Goal: Information Seeking & Learning: Learn about a topic

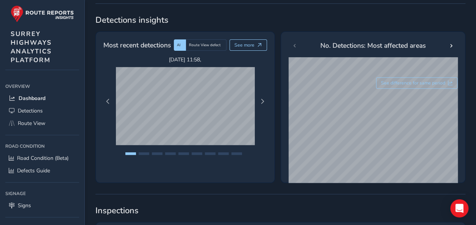
scroll to position [114, 0]
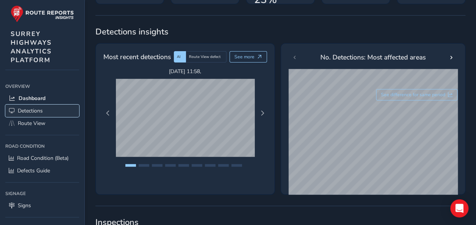
click at [36, 109] on span "Detections" at bounding box center [30, 110] width 25 height 7
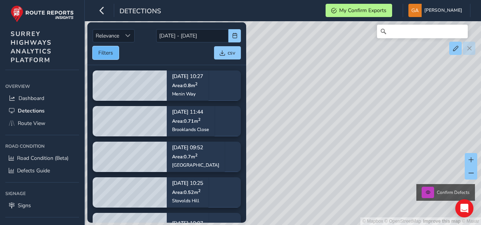
click at [101, 53] on button "Filters" at bounding box center [106, 52] width 26 height 13
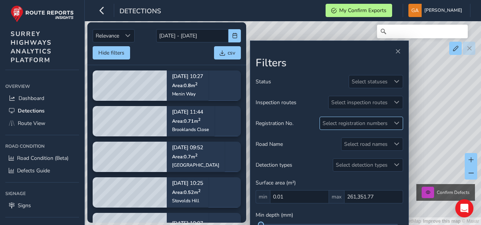
click at [397, 122] on span at bounding box center [396, 122] width 5 height 5
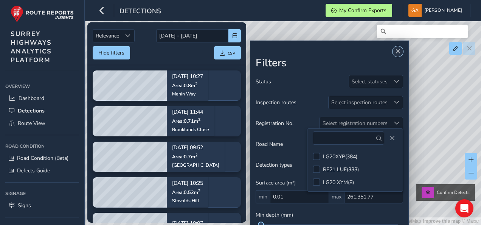
click at [397, 52] on span "Close" at bounding box center [397, 51] width 5 height 5
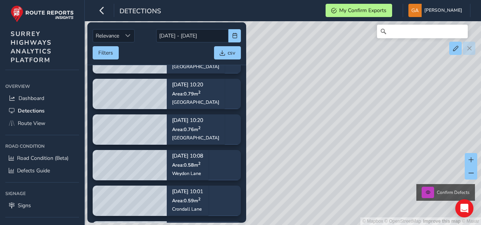
scroll to position [378, 0]
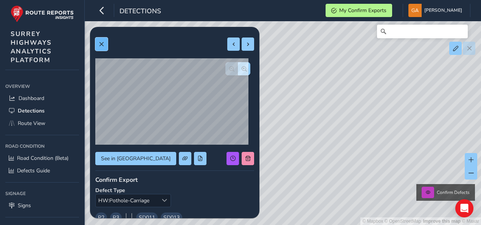
click at [101, 45] on span at bounding box center [101, 44] width 5 height 5
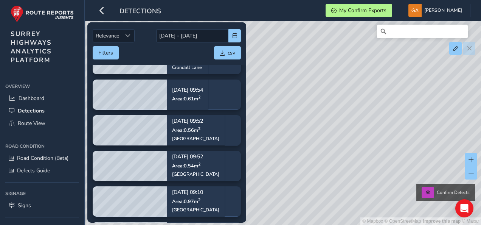
scroll to position [454, 0]
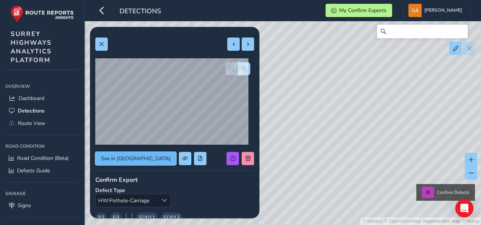
click at [128, 155] on span "See in [GEOGRAPHIC_DATA]" at bounding box center [136, 158] width 70 height 7
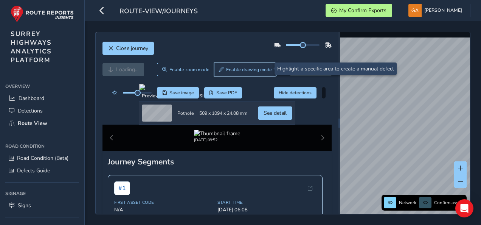
click at [239, 72] on span "Enable drawing mode" at bounding box center [249, 70] width 46 height 6
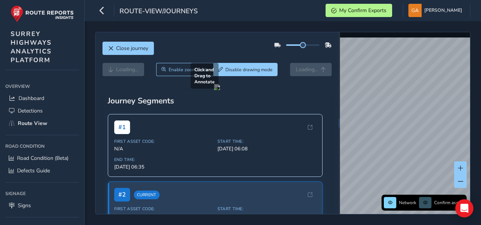
drag, startPoint x: 226, startPoint y: 134, endPoint x: 287, endPoint y: 187, distance: 80.2
click at [220, 90] on div at bounding box center [217, 87] width 6 height 6
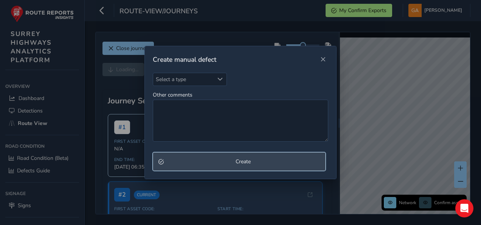
click at [246, 162] on span "Create" at bounding box center [244, 161] width 154 height 7
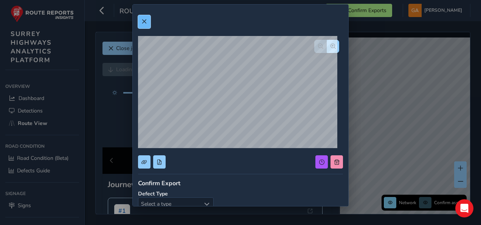
click at [143, 20] on span at bounding box center [144, 21] width 5 height 5
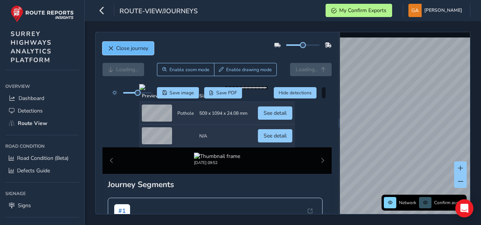
click at [111, 47] on span "Close journey" at bounding box center [110, 48] width 5 height 5
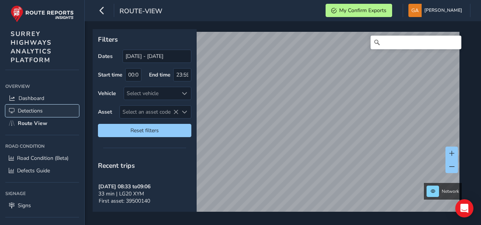
click at [29, 109] on span "Detections" at bounding box center [30, 110] width 25 height 7
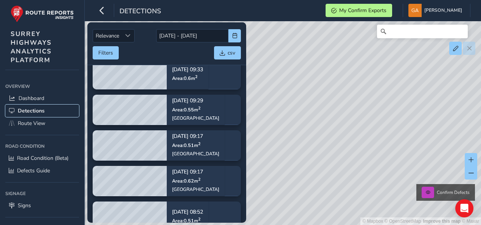
scroll to position [1930, 0]
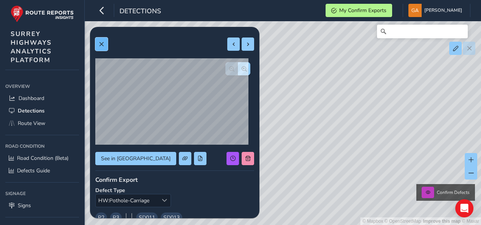
click at [102, 43] on span at bounding box center [101, 44] width 5 height 5
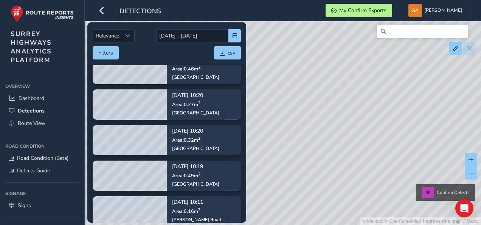
scroll to position [2420, 0]
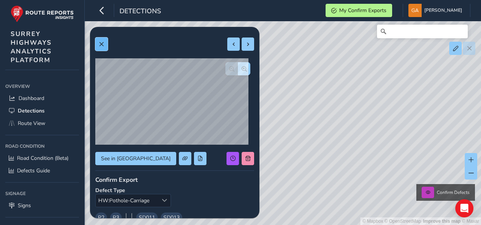
click at [101, 43] on span at bounding box center [101, 44] width 5 height 5
click at [104, 43] on span at bounding box center [101, 44] width 5 height 5
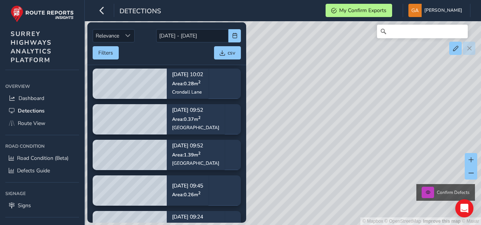
scroll to position [2609, 0]
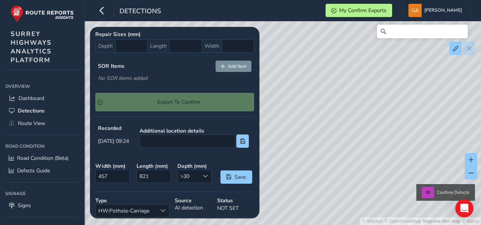
scroll to position [265, 0]
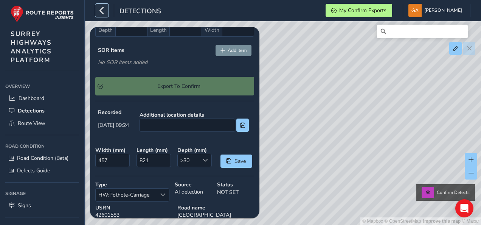
click at [101, 10] on icon "button" at bounding box center [102, 10] width 8 height 13
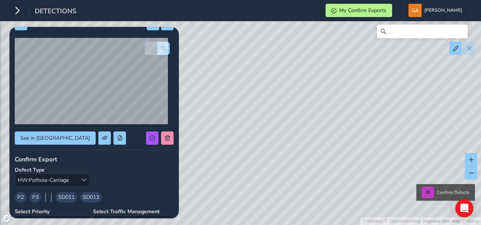
scroll to position [0, 0]
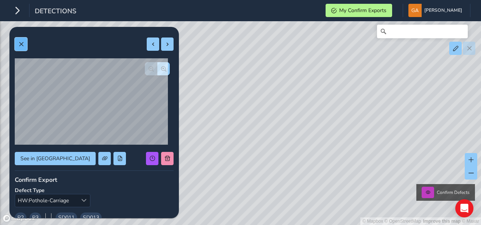
click at [22, 42] on span at bounding box center [21, 44] width 5 height 5
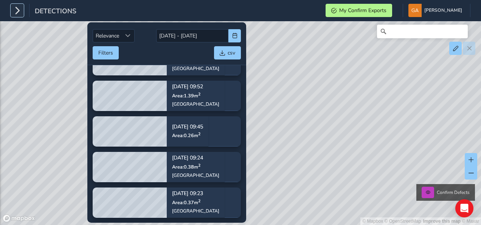
click at [19, 9] on icon "button" at bounding box center [17, 10] width 8 height 13
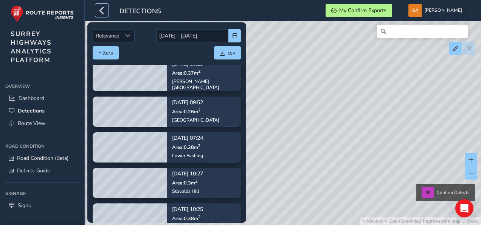
scroll to position [3101, 0]
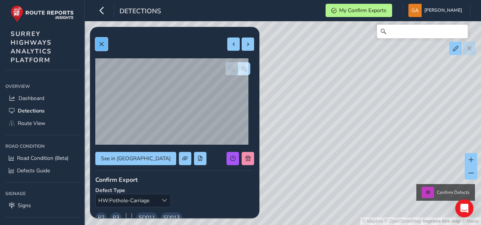
click at [101, 43] on span at bounding box center [101, 44] width 5 height 5
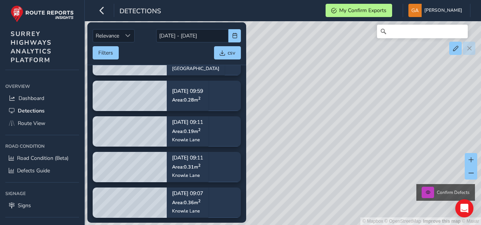
scroll to position [3858, 0]
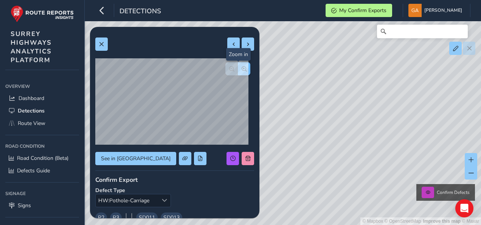
click at [242, 68] on span "button" at bounding box center [244, 68] width 5 height 5
click at [102, 43] on span at bounding box center [101, 44] width 5 height 5
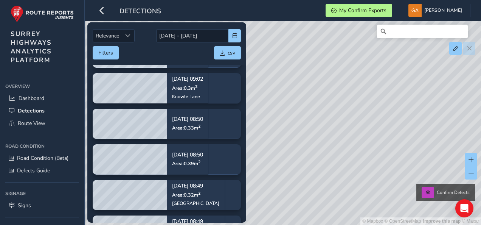
scroll to position [4085, 0]
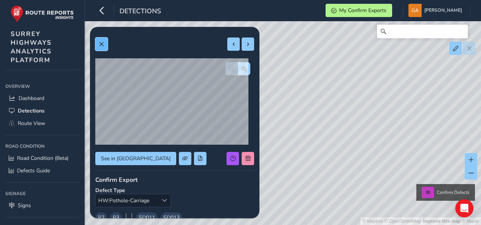
click at [104, 43] on span at bounding box center [101, 44] width 5 height 5
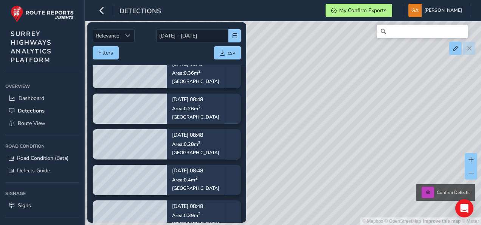
scroll to position [4222, 0]
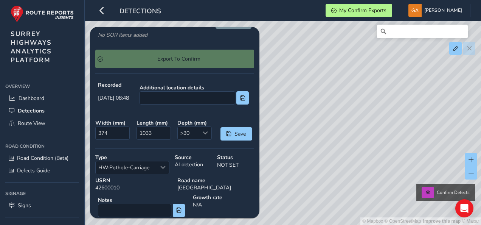
scroll to position [307, 0]
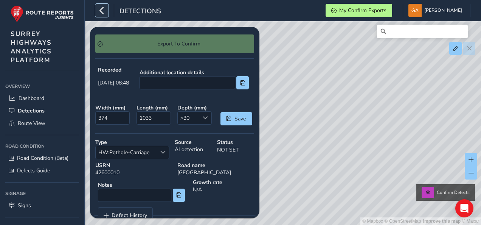
click at [101, 9] on icon "button" at bounding box center [102, 10] width 8 height 13
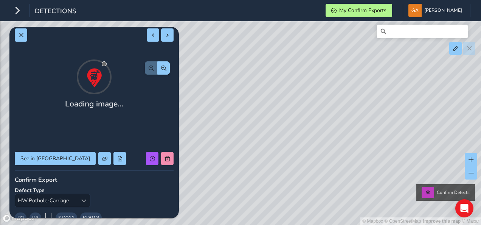
scroll to position [0, 0]
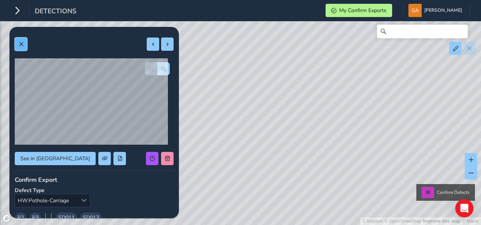
click at [22, 42] on span at bounding box center [21, 44] width 5 height 5
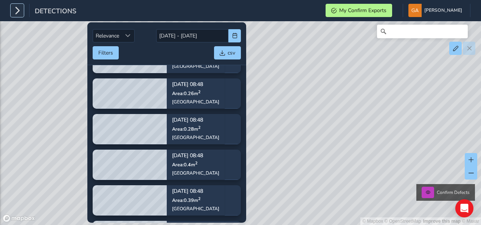
click at [19, 9] on icon "button" at bounding box center [17, 10] width 8 height 13
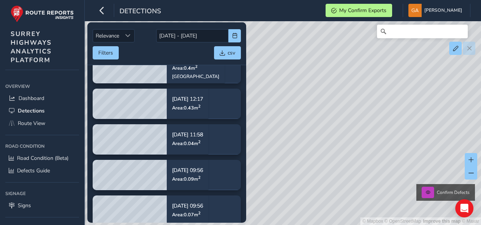
scroll to position [4398, 0]
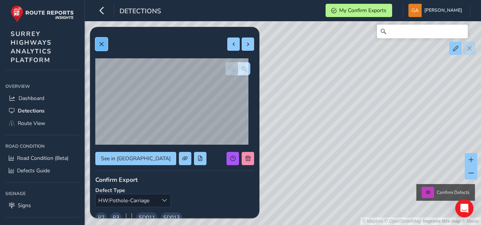
click at [103, 42] on span at bounding box center [101, 44] width 5 height 5
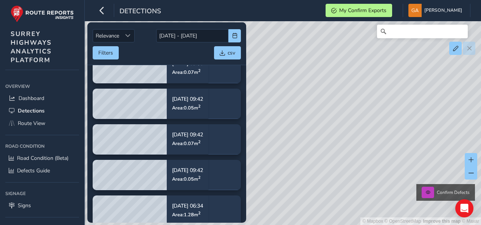
scroll to position [4544, 0]
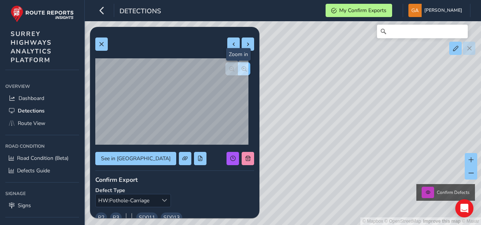
click at [242, 68] on span "button" at bounding box center [244, 68] width 5 height 5
click at [242, 67] on span "button" at bounding box center [244, 68] width 5 height 5
click at [229, 67] on span "button" at bounding box center [231, 68] width 5 height 5
click at [242, 66] on span "button" at bounding box center [244, 68] width 5 height 5
click at [102, 44] on span at bounding box center [101, 44] width 5 height 5
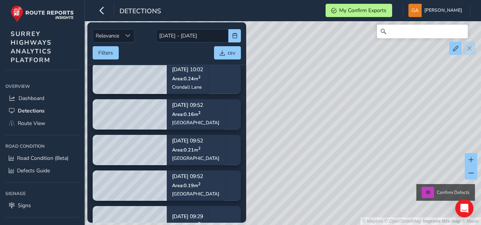
scroll to position [5311, 0]
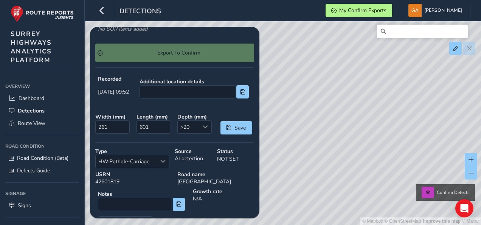
scroll to position [300, 0]
